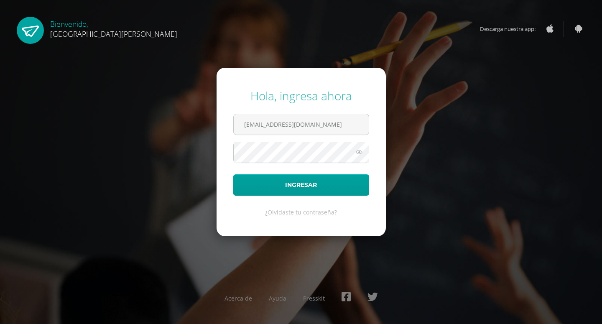
type input "josepvivar@gmail.com"
drag, startPoint x: 334, startPoint y: 132, endPoint x: 244, endPoint y: 130, distance: 90.0
click at [244, 130] on input "josepvivar@gmail.com" at bounding box center [301, 124] width 135 height 20
type input "20180058"
click at [357, 156] on icon at bounding box center [359, 152] width 11 height 10
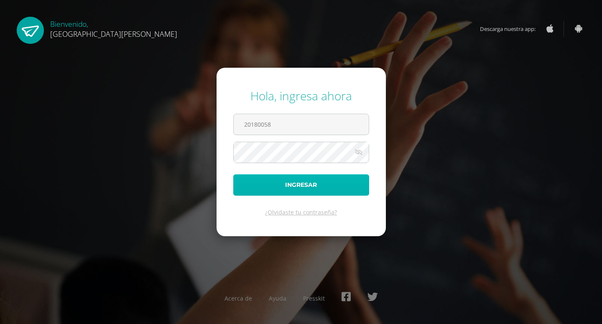
click at [334, 184] on button "Ingresar" at bounding box center [301, 184] width 136 height 21
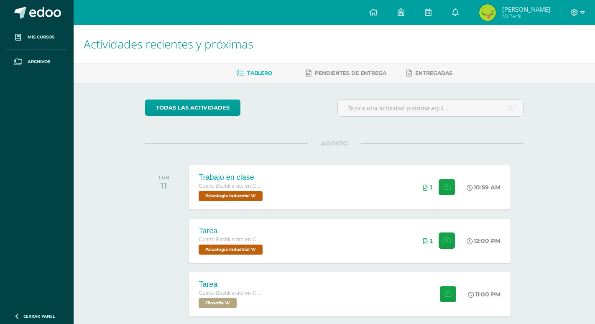
drag, startPoint x: 300, startPoint y: 82, endPoint x: 295, endPoint y: 87, distance: 6.8
click at [300, 82] on div "Tablero Pendientes de entrega Entregadas" at bounding box center [345, 73] width 542 height 20
click at [432, 13] on icon at bounding box center [428, 12] width 7 height 8
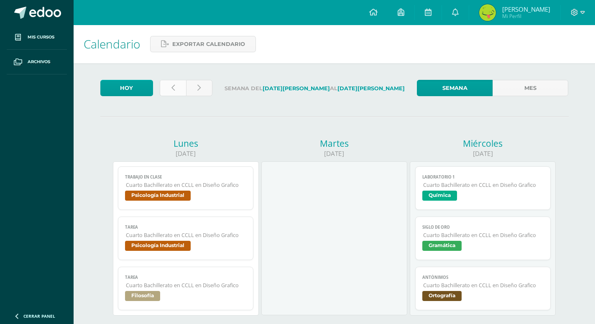
click at [169, 94] on link at bounding box center [173, 88] width 26 height 16
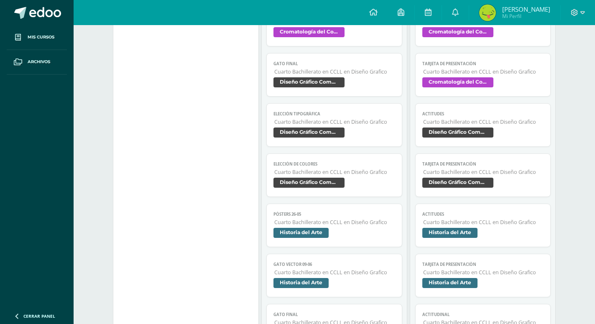
scroll to position [512, 0]
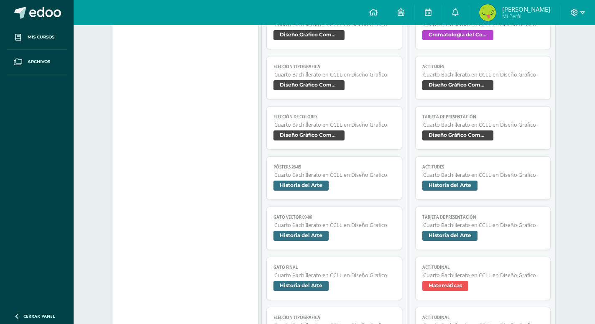
click at [477, 121] on span "Cuarto Bachillerato en CCLL en Diseño Grafico" at bounding box center [483, 124] width 121 height 7
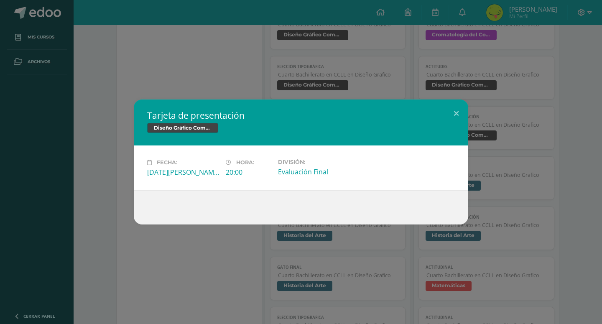
click at [570, 93] on div "Tarjeta de presentación Diseño Gráfico Computarizado Fecha: [DATE][PERSON_NAME]…" at bounding box center [301, 162] width 602 height 324
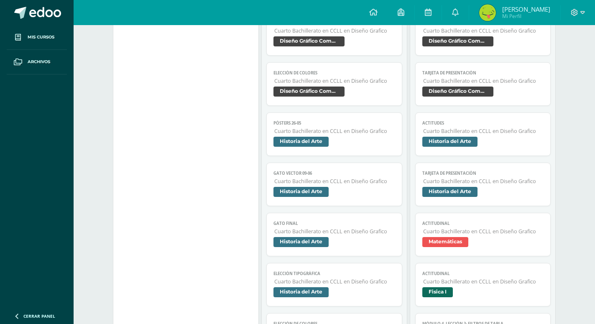
scroll to position [555, 0]
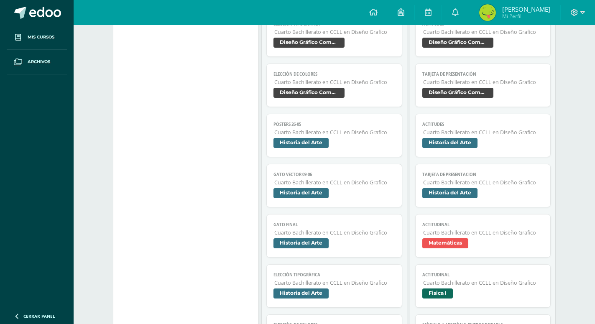
click at [491, 164] on link "Tarjeta de presentación Cuarto Bachillerato en CCLL en Diseño Grafico Historia …" at bounding box center [483, 185] width 136 height 43
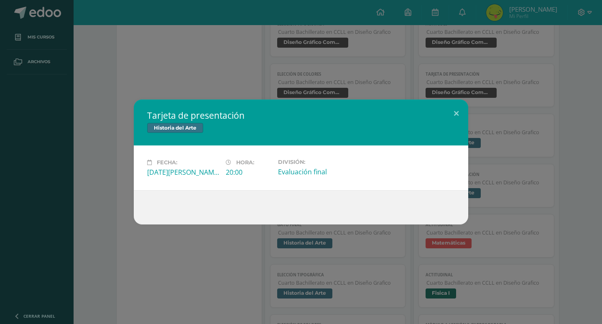
click at [560, 164] on div "Tarjeta de presentación Historia del Arte Fecha: [DATE][PERSON_NAME] Hora: 20:0…" at bounding box center [301, 162] width 596 height 125
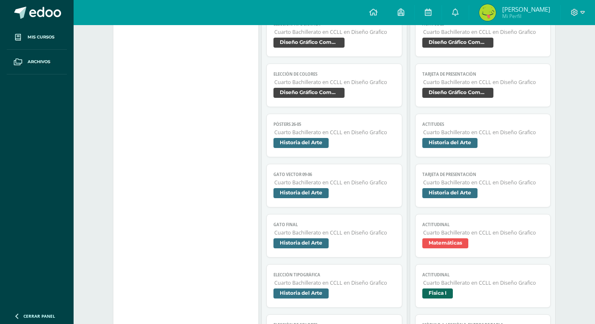
click at [494, 79] on span "Cuarto Bachillerato en CCLL en Diseño Grafico" at bounding box center [483, 82] width 121 height 7
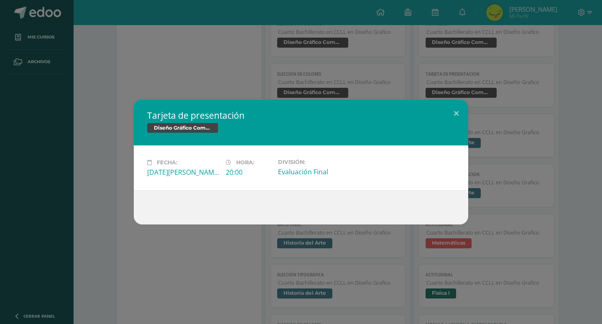
drag, startPoint x: 535, startPoint y: 136, endPoint x: 526, endPoint y: 149, distance: 16.6
click at [535, 136] on div "Tarjeta de presentación Diseño Gráfico Computarizado Fecha: [DATE][PERSON_NAME]…" at bounding box center [301, 162] width 596 height 125
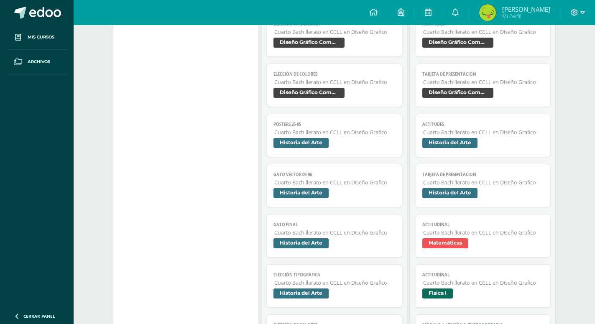
click at [510, 171] on link "Tarjeta de presentación Cuarto Bachillerato en CCLL en Diseño Grafico Historia …" at bounding box center [483, 185] width 136 height 43
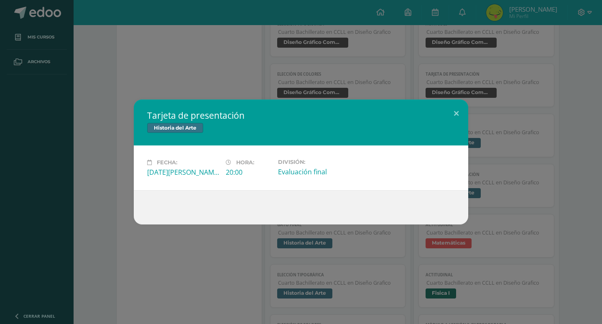
click at [567, 144] on div "Tarjeta de presentación Historia del Arte Fecha: [DATE][PERSON_NAME] Hora: 20:0…" at bounding box center [301, 162] width 596 height 125
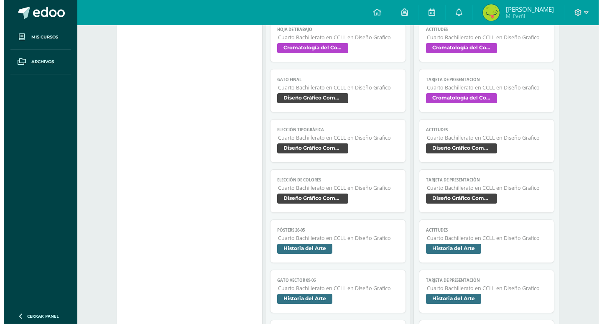
scroll to position [427, 0]
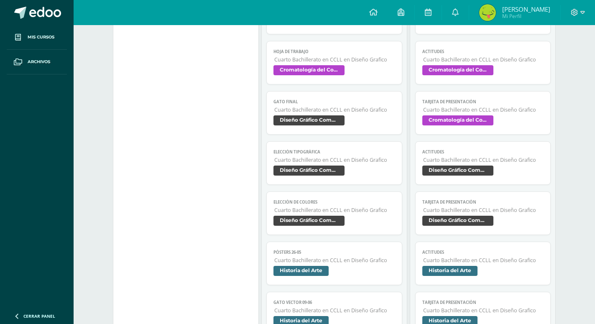
click at [488, 115] on span "Cromatología del Color" at bounding box center [457, 120] width 71 height 10
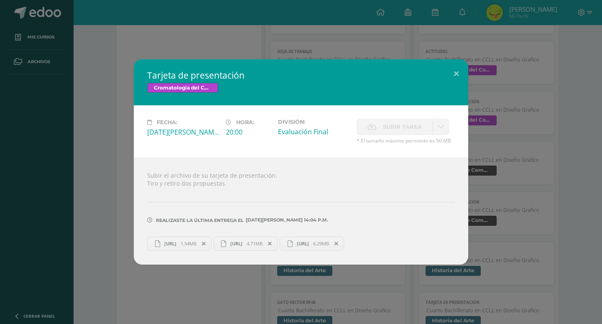
click at [280, 237] on link "[URL] 6.29MB" at bounding box center [312, 244] width 64 height 14
click at [208, 237] on link "[URL] 1.54MB" at bounding box center [179, 244] width 64 height 14
click at [117, 92] on div "Tarjeta de presentación Cromatología del Color Fecha: [DATE][PERSON_NAME] Hora:…" at bounding box center [301, 161] width 596 height 205
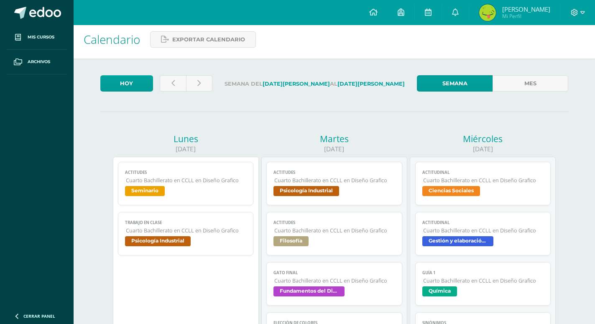
scroll to position [0, 0]
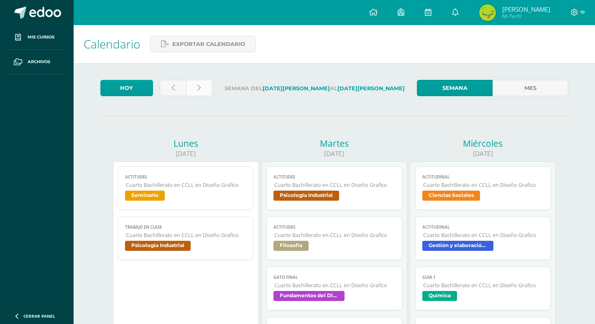
click at [202, 84] on link at bounding box center [199, 88] width 26 height 16
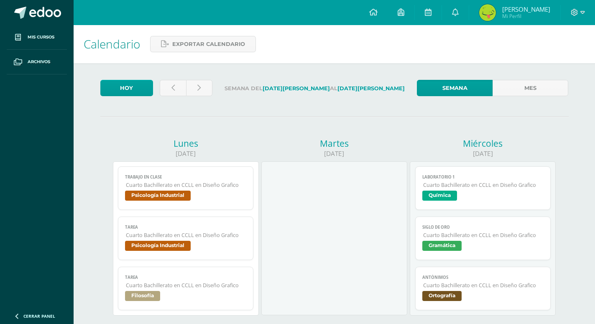
click at [497, 191] on span "Química" at bounding box center [483, 197] width 122 height 12
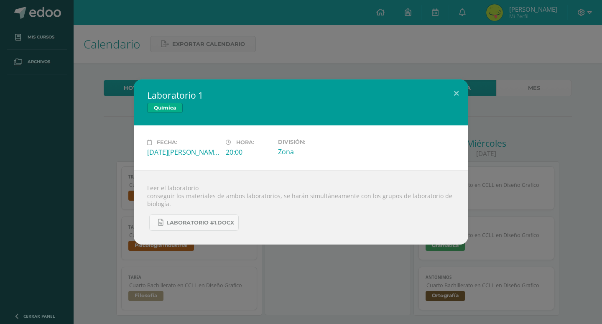
click at [594, 158] on div "Laboratorio 1 Química Fecha: Miércoles 13 de Agosto Hora: 20:00 División: Zona …" at bounding box center [301, 161] width 596 height 165
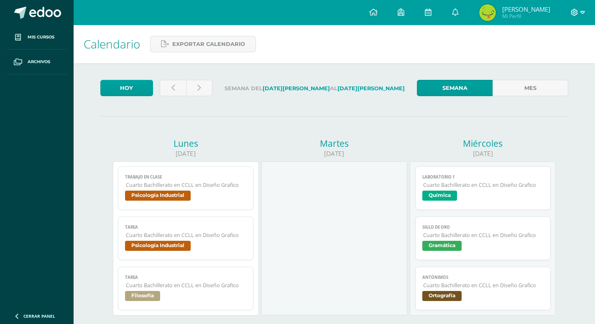
click at [583, 13] on icon at bounding box center [583, 13] width 5 height 8
click at [546, 59] on span "Cerrar sesión" at bounding box center [556, 57] width 38 height 8
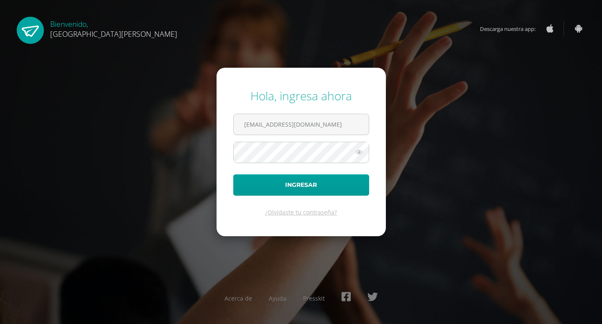
type input "[EMAIL_ADDRESS][DOMAIN_NAME]"
